Goal: Task Accomplishment & Management: Use online tool/utility

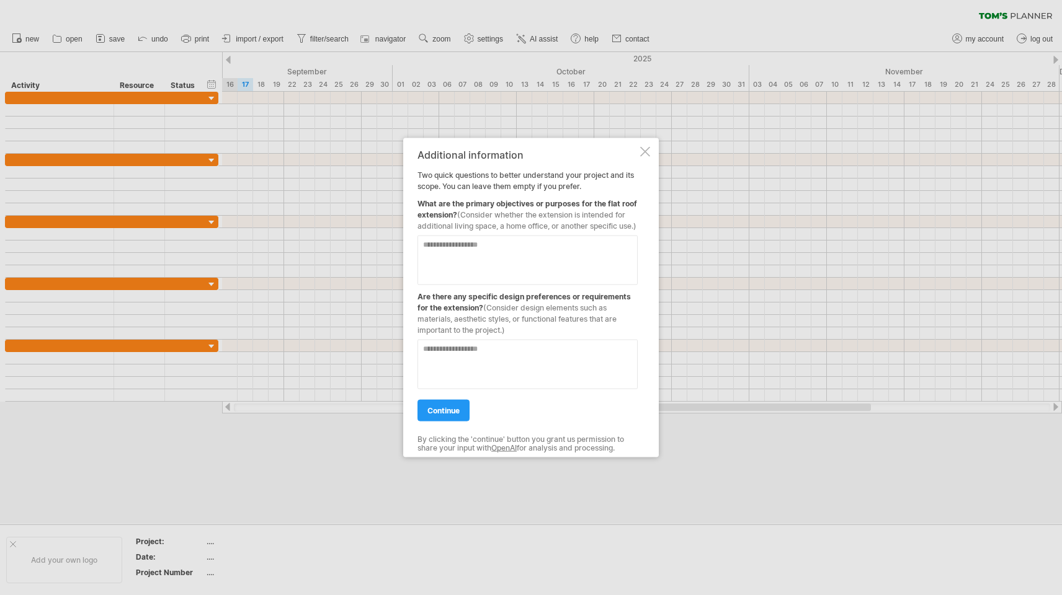
click at [508, 259] on textarea at bounding box center [527, 261] width 220 height 50
type textarea "**********"
click at [471, 358] on textarea at bounding box center [527, 365] width 220 height 50
type textarea "**********"
click at [452, 422] on link "continue" at bounding box center [443, 411] width 52 height 22
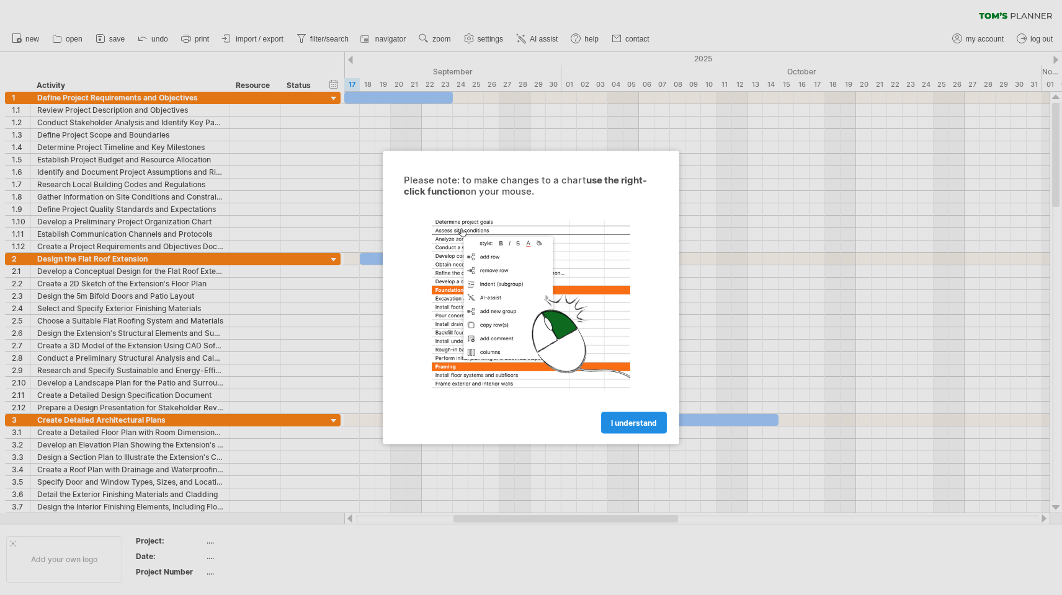
click at [630, 420] on span "I understand" at bounding box center [634, 423] width 46 height 9
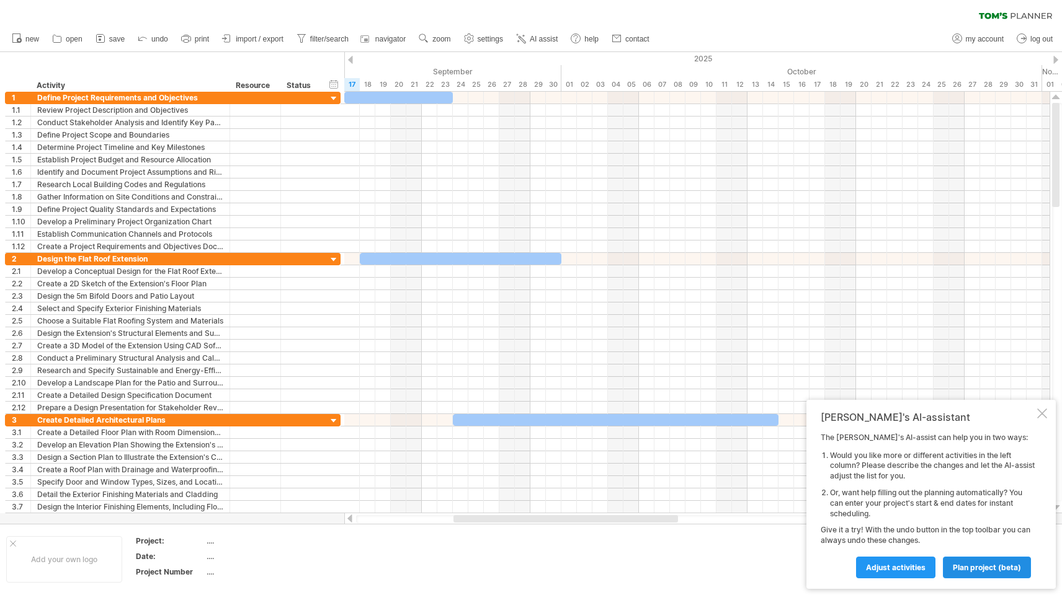
click at [995, 566] on span "plan project (beta)" at bounding box center [987, 567] width 68 height 9
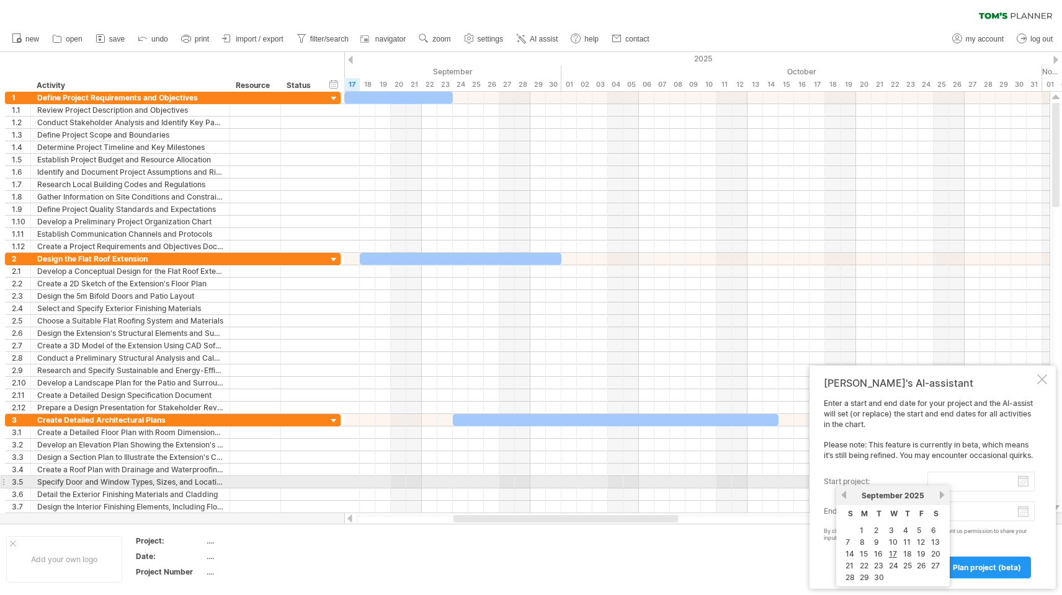
click at [1023, 484] on input "start project:" at bounding box center [980, 482] width 107 height 20
click at [845, 496] on link "previous" at bounding box center [843, 495] width 9 height 9
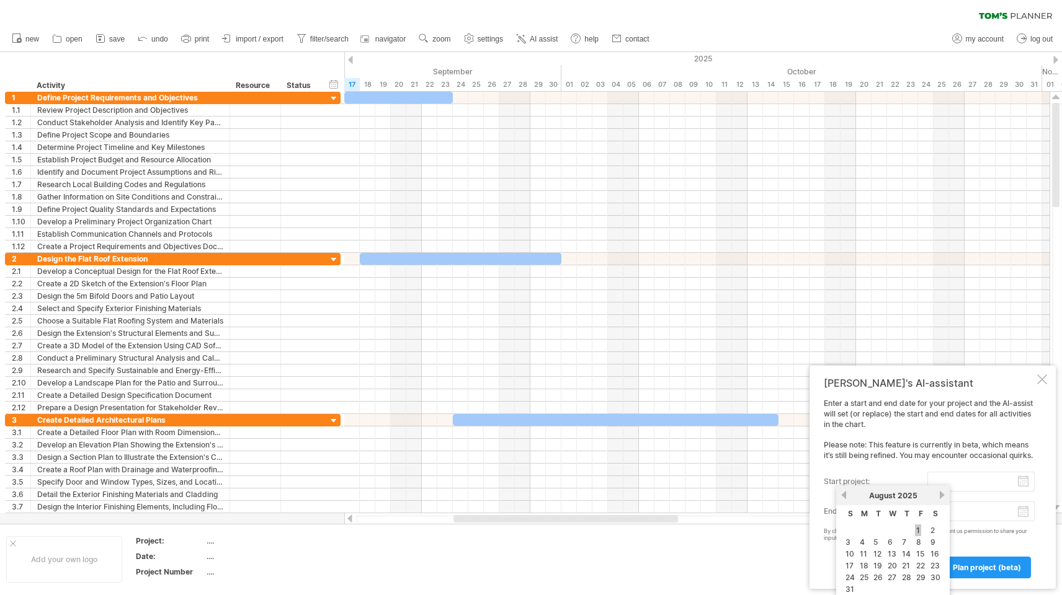
click at [918, 529] on link "1" at bounding box center [918, 531] width 6 height 12
type input "********"
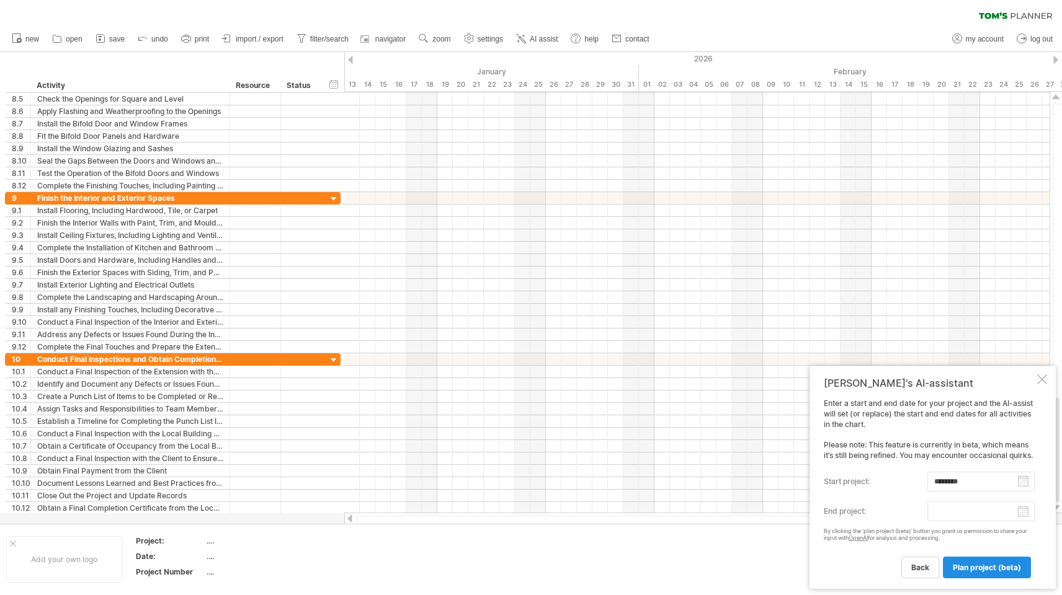
click at [995, 568] on span "plan project (beta)" at bounding box center [987, 567] width 68 height 9
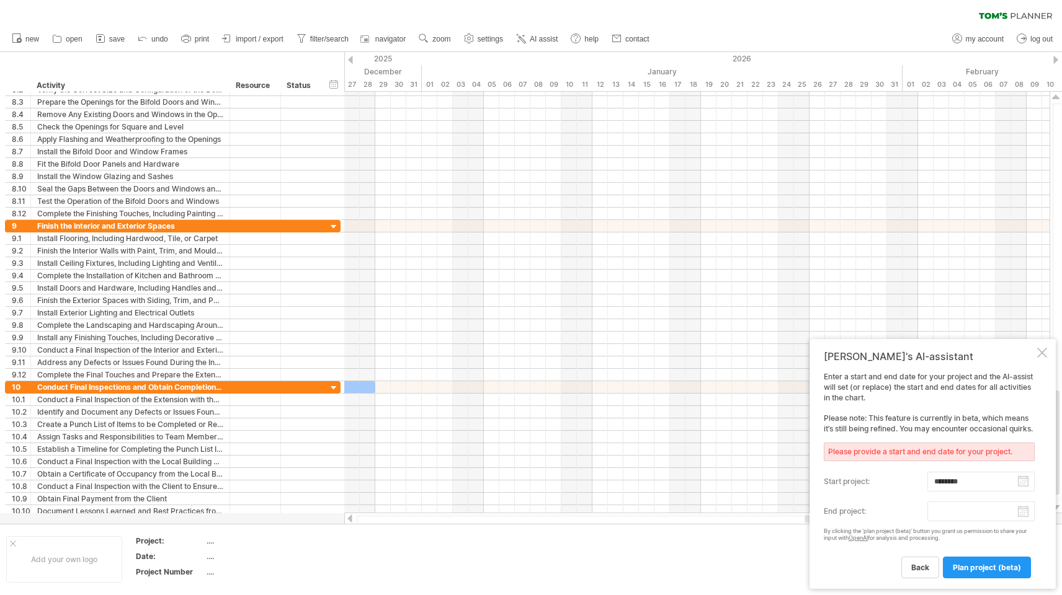
click at [1023, 515] on body "progress(100%) Trying to reach [DOMAIN_NAME] Connected again... 0% clear filter…" at bounding box center [531, 299] width 1062 height 598
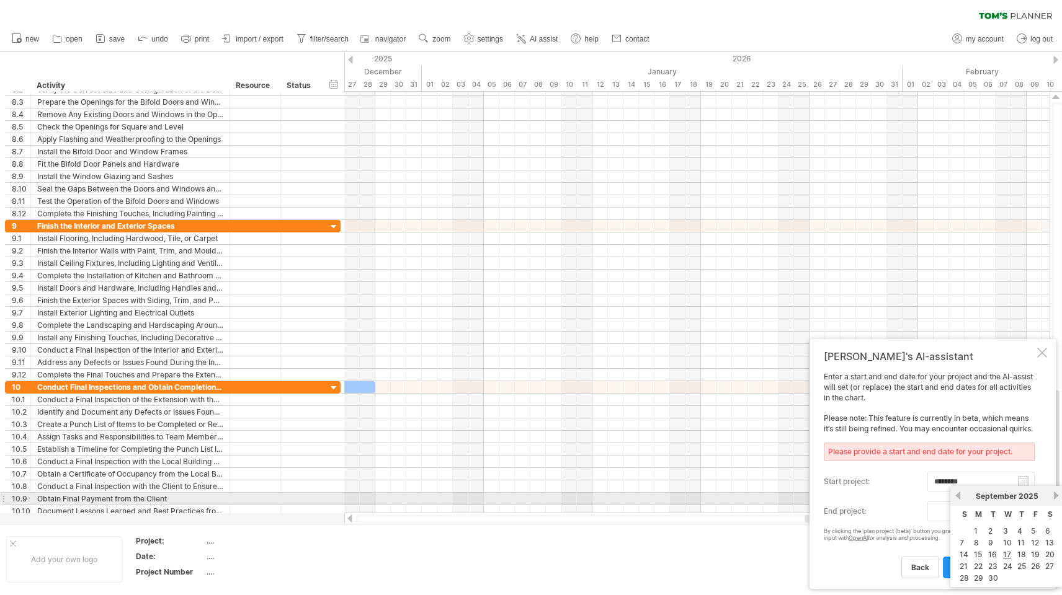
click at [1055, 494] on link "next" at bounding box center [1055, 495] width 9 height 9
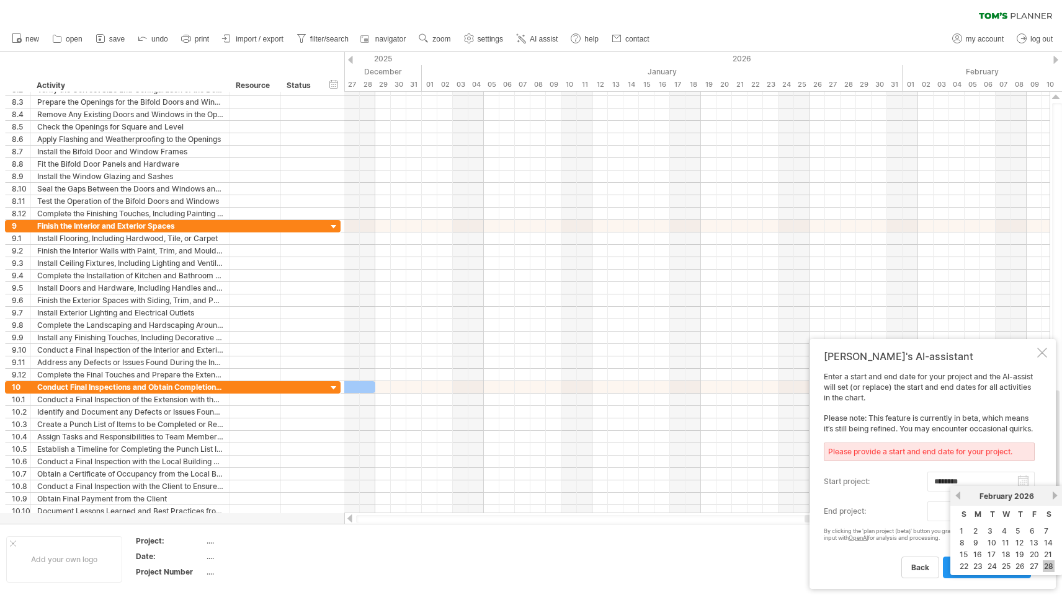
click at [1047, 565] on link "28" at bounding box center [1048, 567] width 12 height 12
type input "********"
click at [992, 566] on span "plan project (beta)" at bounding box center [987, 567] width 68 height 9
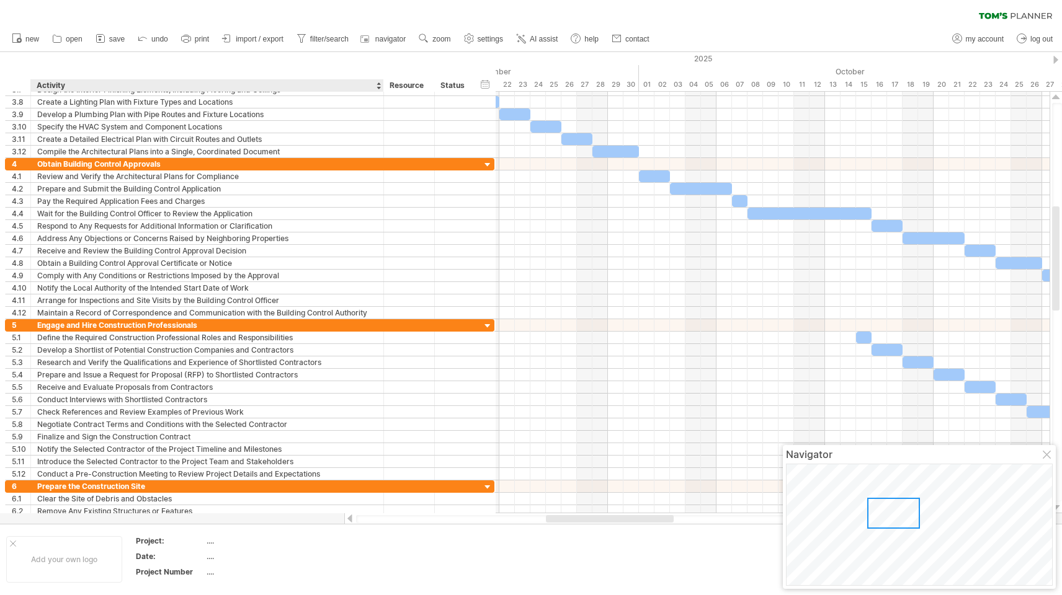
drag, startPoint x: 228, startPoint y: 91, endPoint x: 381, endPoint y: 91, distance: 153.8
click at [381, 91] on div at bounding box center [383, 85] width 4 height 12
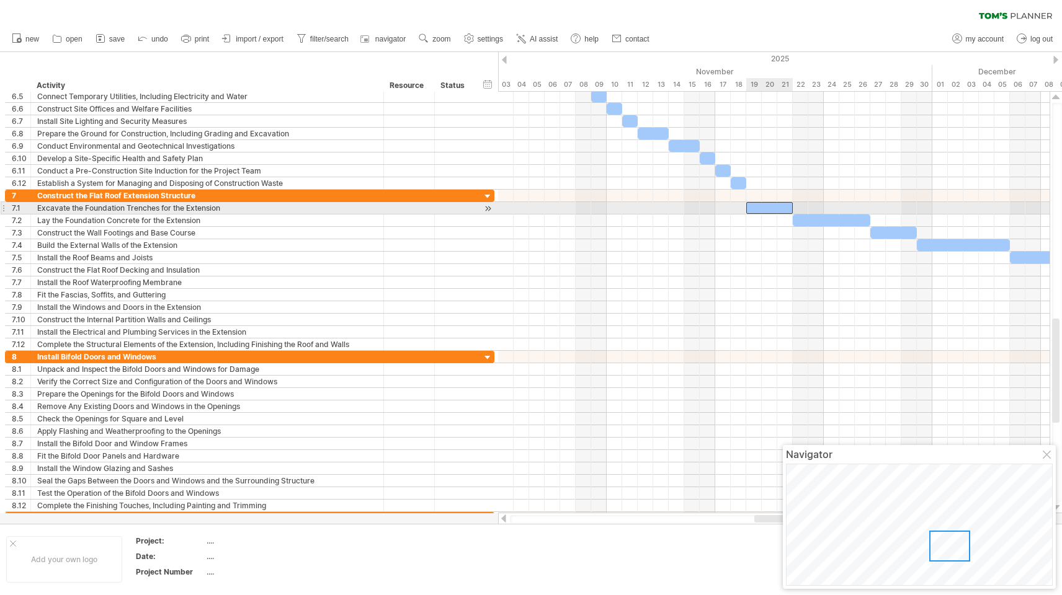
click at [765, 207] on div at bounding box center [769, 208] width 47 height 12
click at [785, 209] on div at bounding box center [769, 208] width 47 height 12
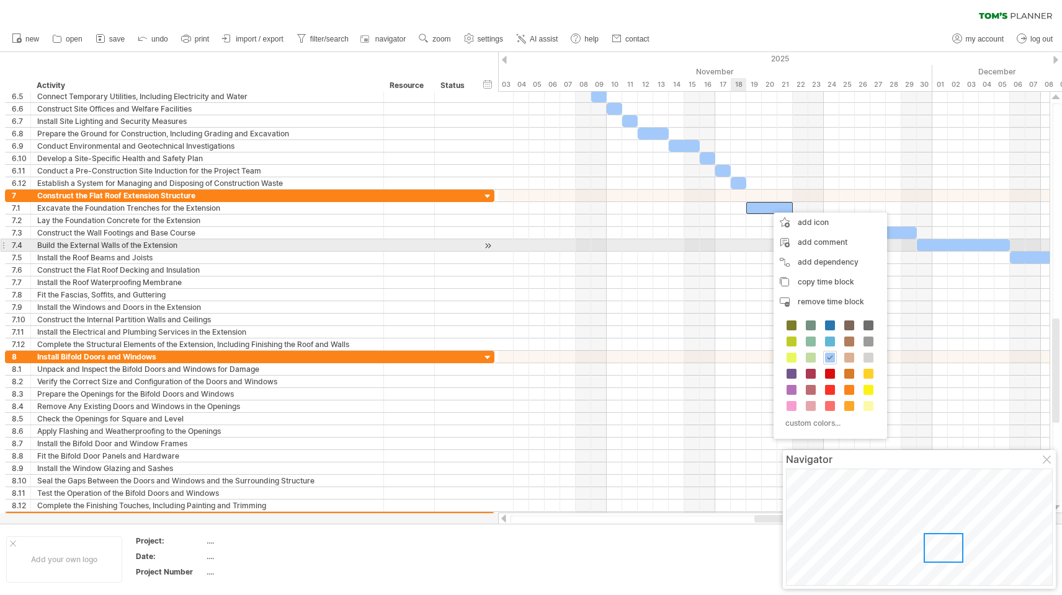
click at [736, 241] on div at bounding box center [773, 245] width 551 height 12
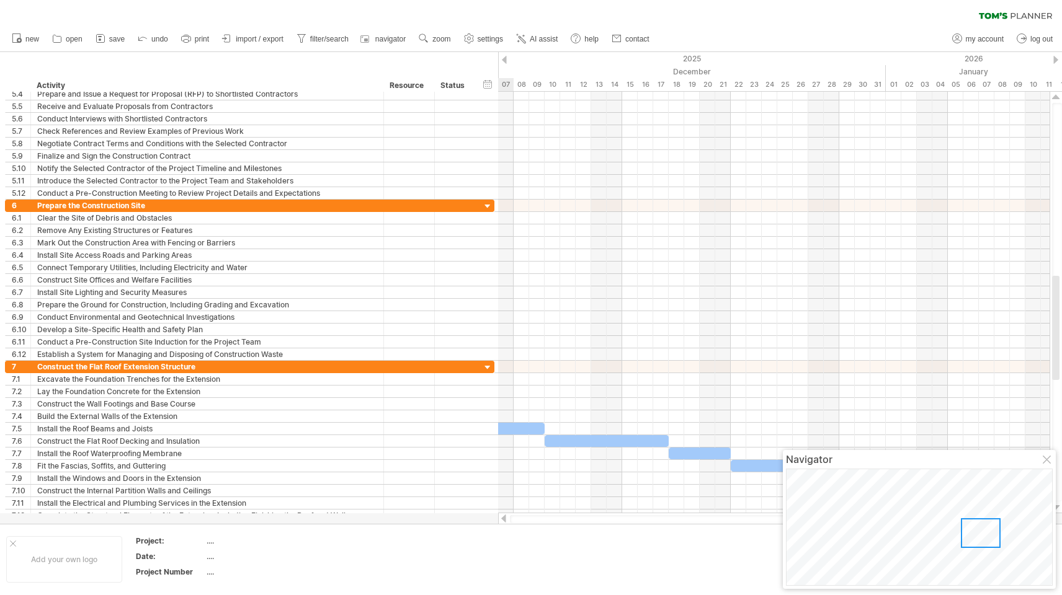
drag, startPoint x: 1045, startPoint y: 567, endPoint x: 967, endPoint y: 530, distance: 86.5
click at [967, 530] on div at bounding box center [981, 533] width 40 height 30
click at [247, 37] on span "import / export" at bounding box center [260, 39] width 48 height 9
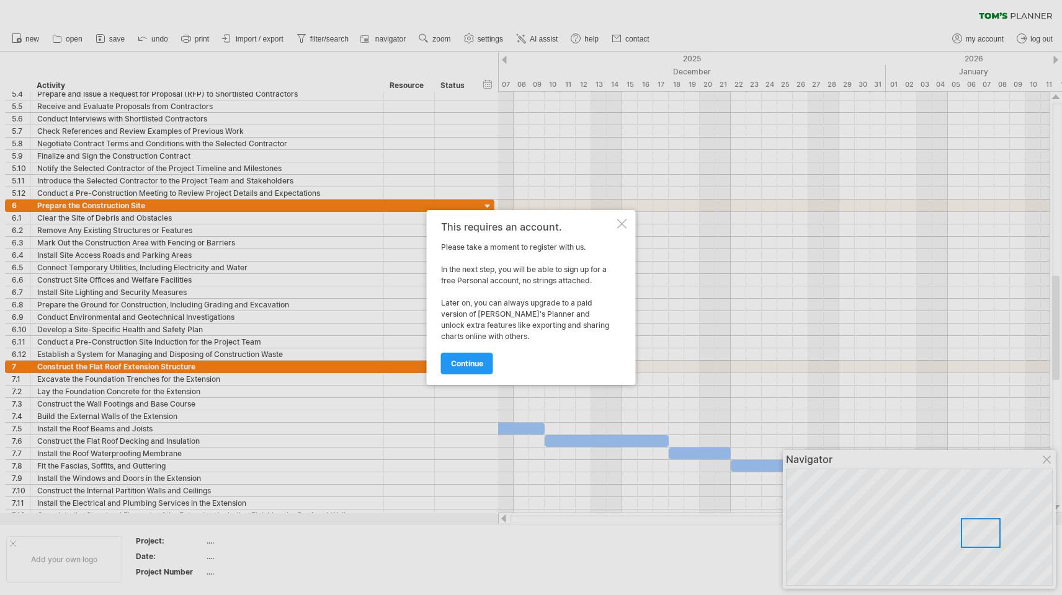
click at [311, 224] on div at bounding box center [531, 297] width 1062 height 595
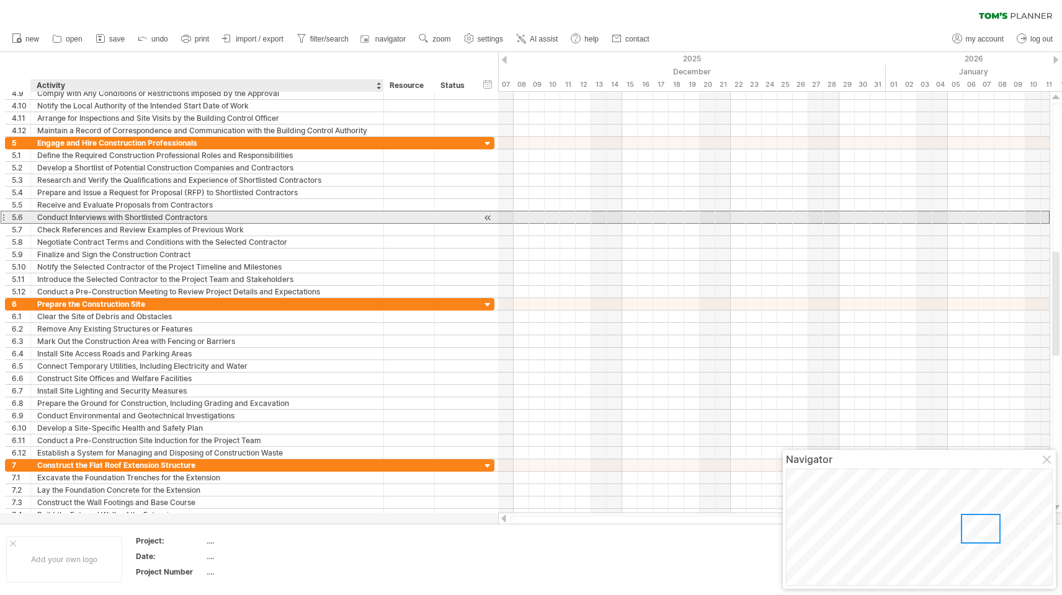
click at [246, 216] on div "Conduct Interviews with Shortlisted Contractors" at bounding box center [207, 217] width 340 height 12
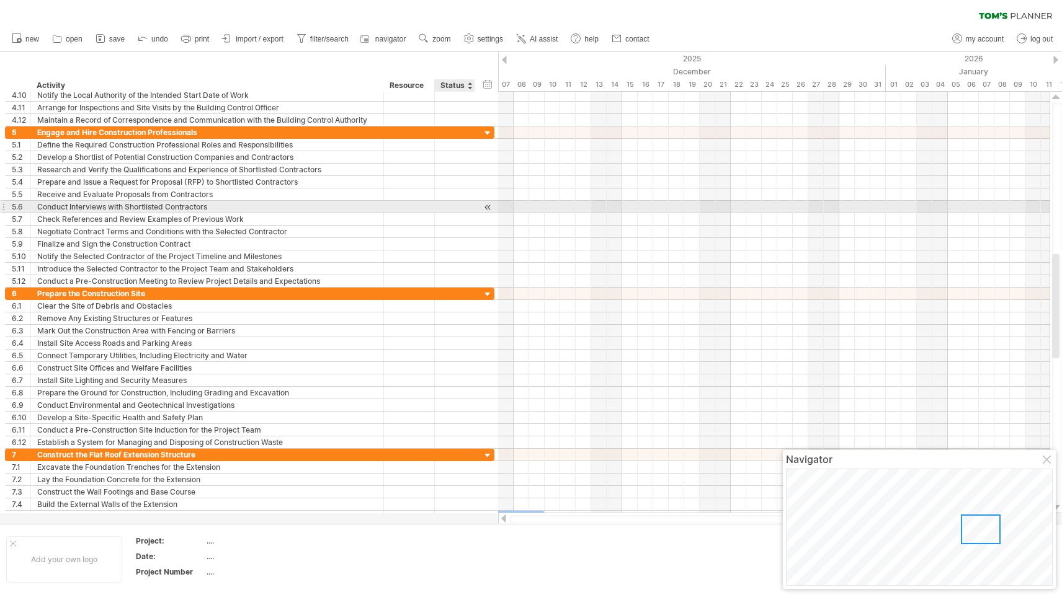
click at [488, 205] on div at bounding box center [488, 207] width 12 height 13
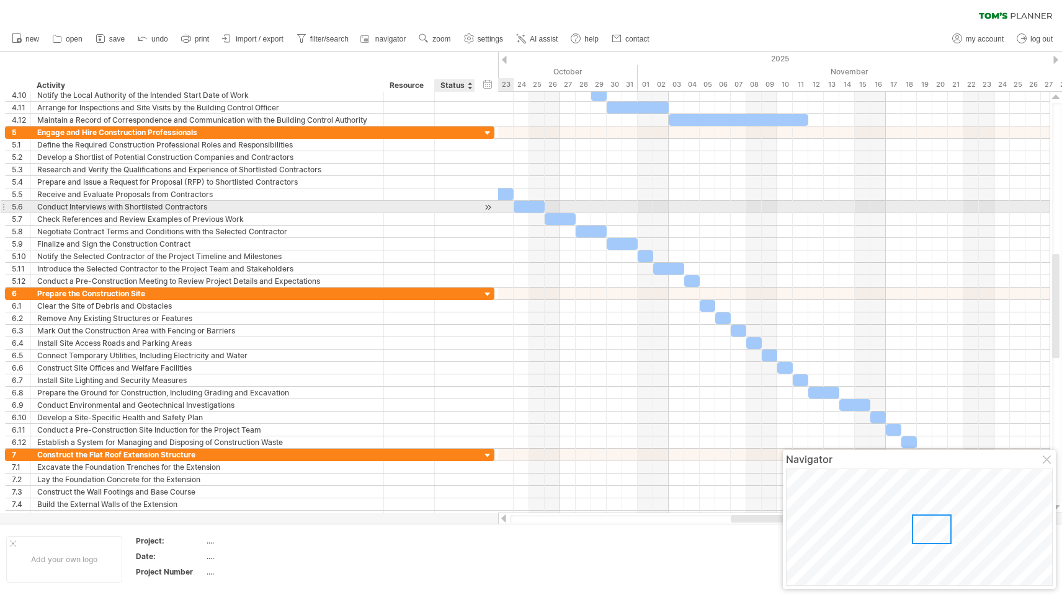
click at [488, 205] on div at bounding box center [488, 207] width 12 height 13
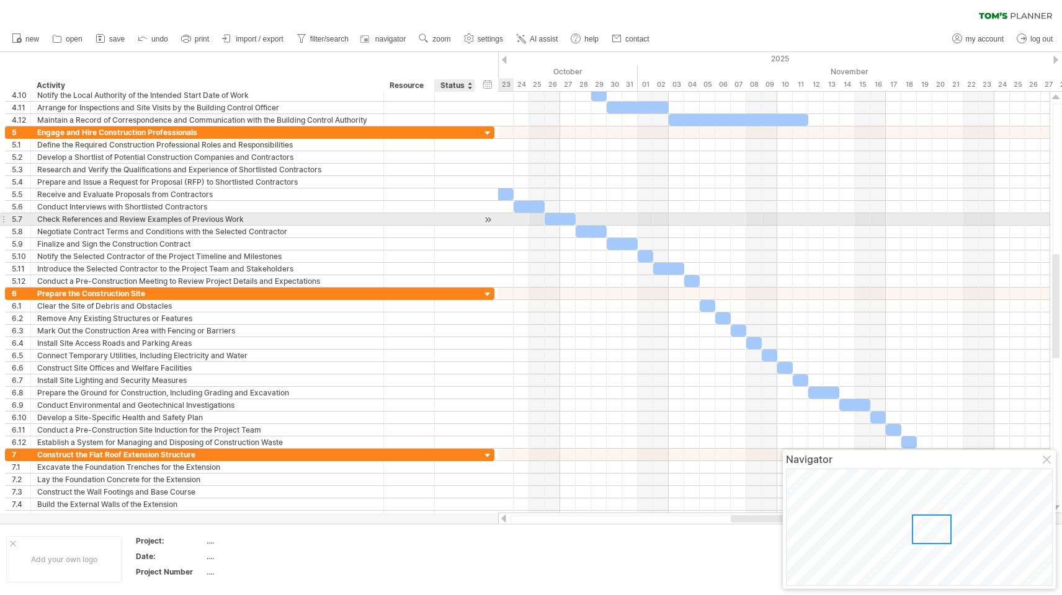
click at [488, 219] on div at bounding box center [488, 219] width 12 height 13
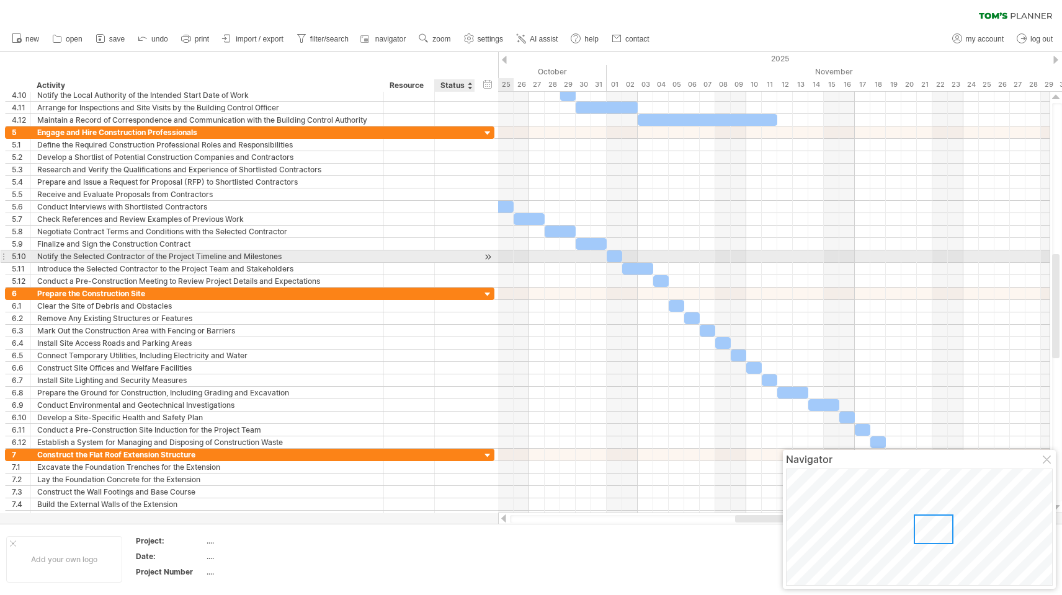
click at [487, 257] on div at bounding box center [488, 257] width 12 height 13
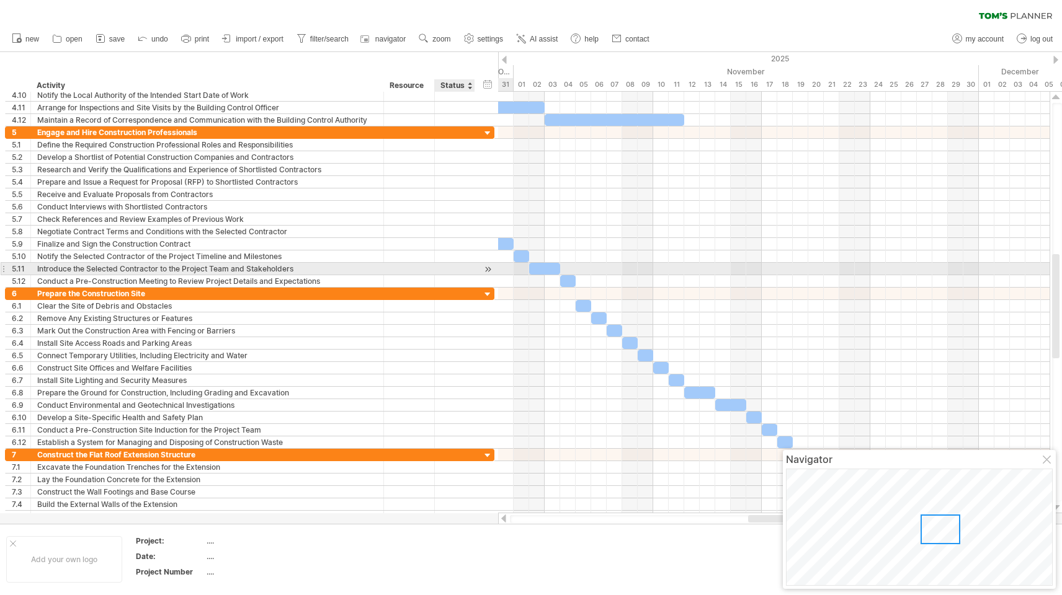
click at [488, 268] on div at bounding box center [488, 269] width 12 height 13
